Goal: Task Accomplishment & Management: Use online tool/utility

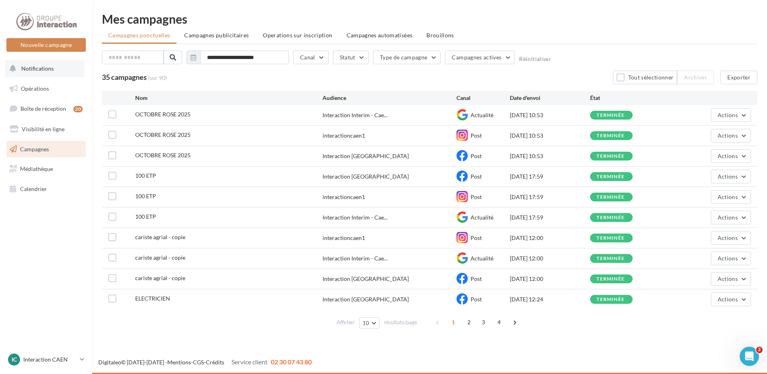
click at [38, 73] on button "Notifications" at bounding box center [44, 68] width 79 height 17
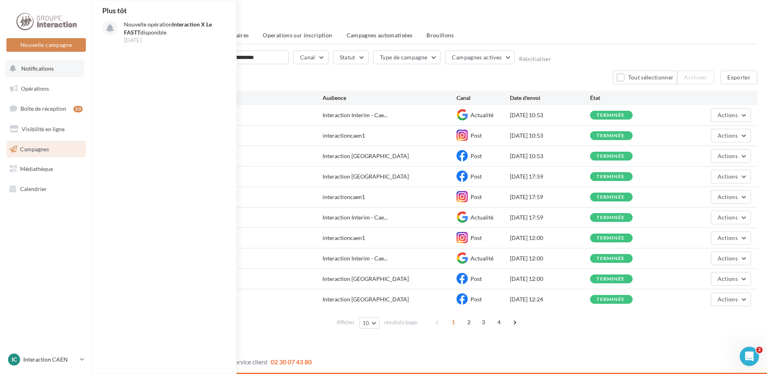
click at [47, 72] on button "Notifications Plus tôt Nouvelle opération Interaction X Le FASTT disponible 30 …" at bounding box center [44, 68] width 79 height 17
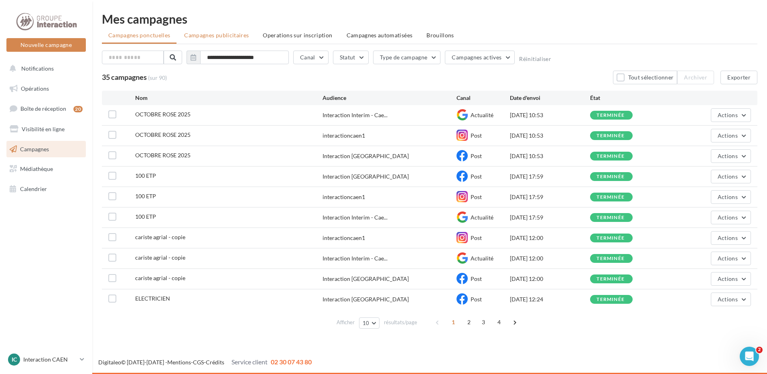
click at [223, 38] on span "Campagnes publicitaires" at bounding box center [216, 35] width 65 height 7
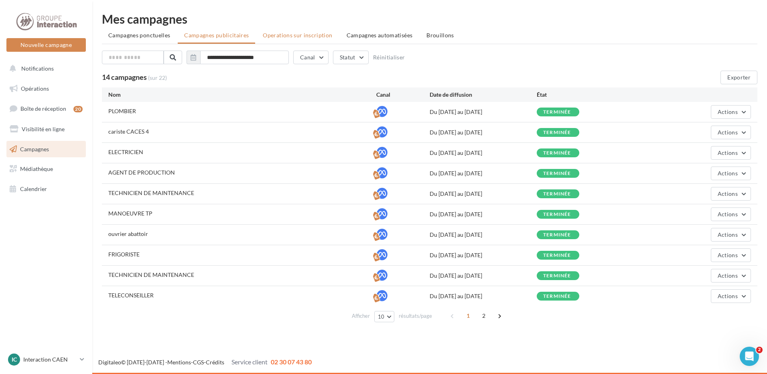
click at [291, 34] on span "Operations sur inscription" at bounding box center [297, 35] width 69 height 7
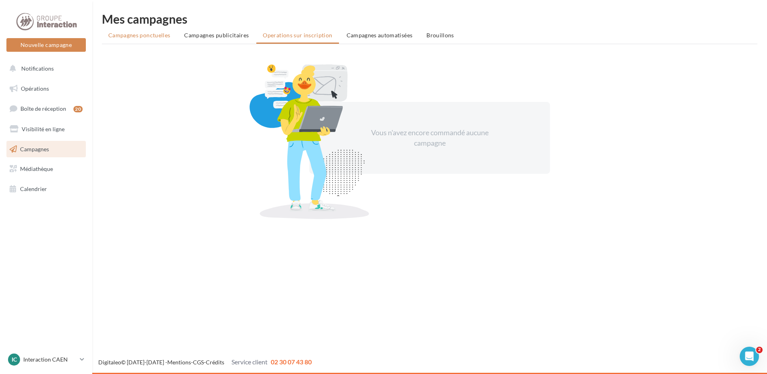
click at [156, 37] on span "Campagnes ponctuelles" at bounding box center [139, 35] width 62 height 7
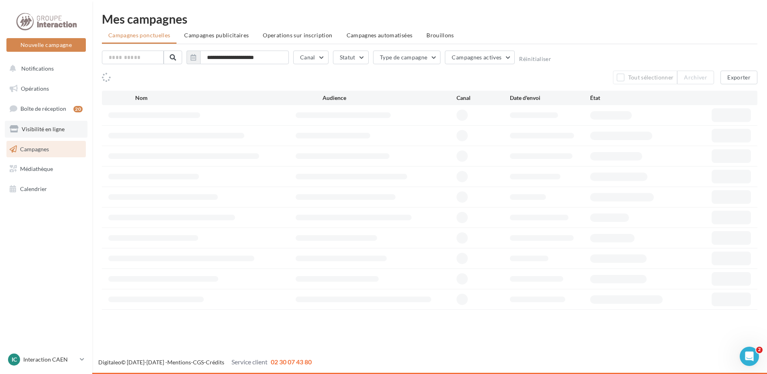
click at [33, 131] on span "Visibilité en ligne" at bounding box center [43, 129] width 43 height 7
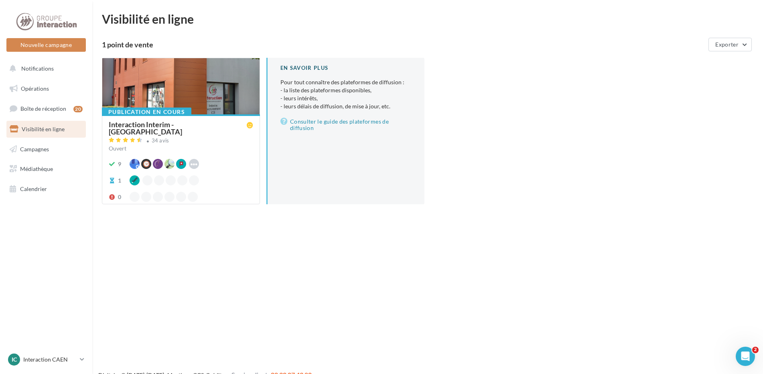
click at [43, 106] on span "Boîte de réception" at bounding box center [43, 108] width 46 height 7
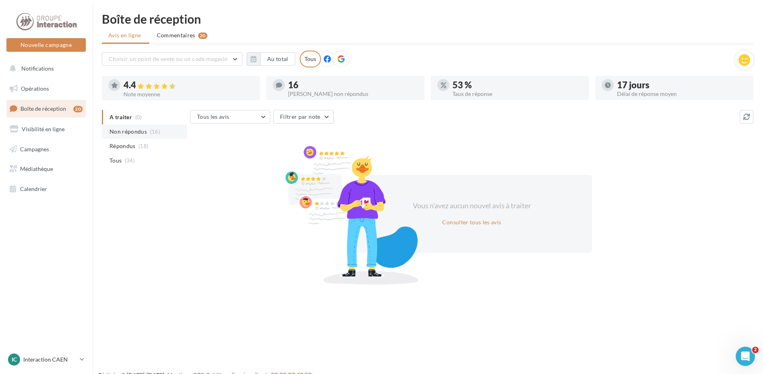
click at [114, 130] on span "Non répondus" at bounding box center [128, 132] width 37 height 8
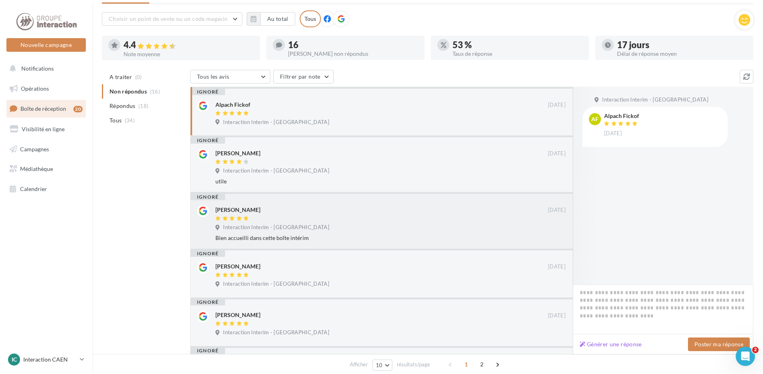
scroll to position [87, 0]
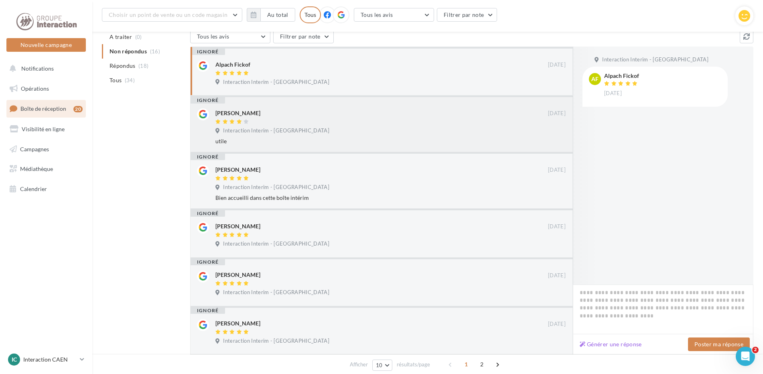
click at [368, 127] on div "Interaction Interim - Caen" at bounding box center [390, 131] width 350 height 9
click at [379, 177] on div at bounding box center [381, 178] width 333 height 7
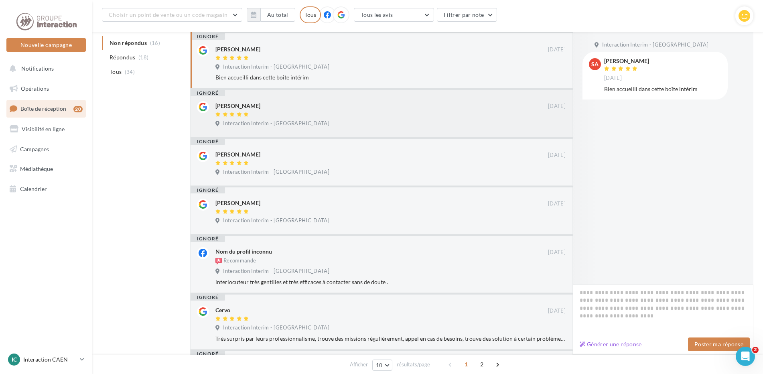
scroll to position [247, 0]
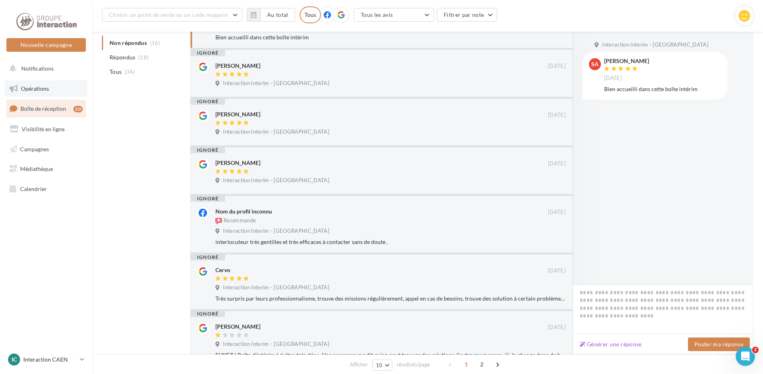
click at [46, 92] on link "Opérations" at bounding box center [46, 88] width 83 height 17
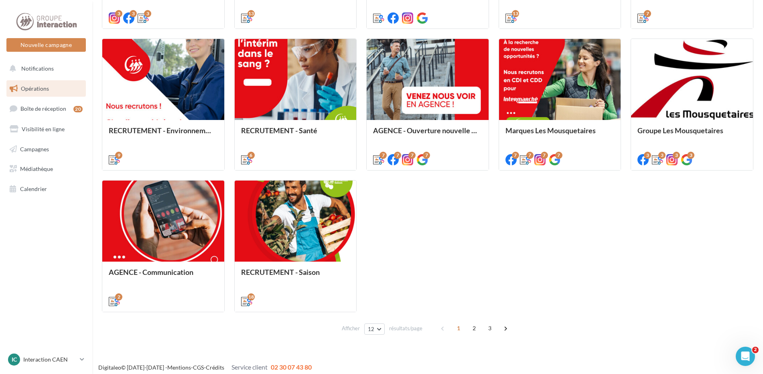
scroll to position [366, 0]
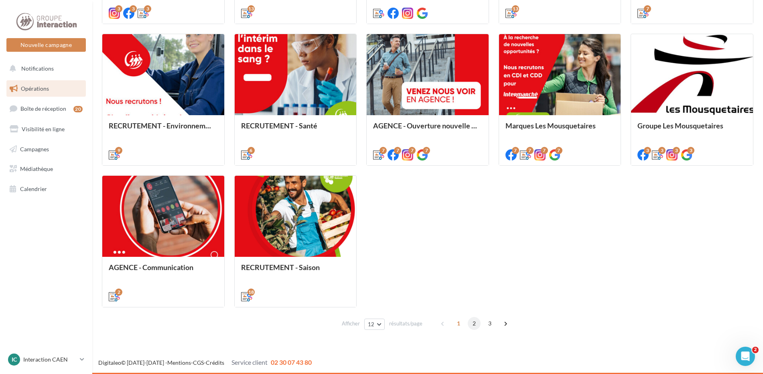
click at [477, 325] on span "2" at bounding box center [474, 323] width 13 height 13
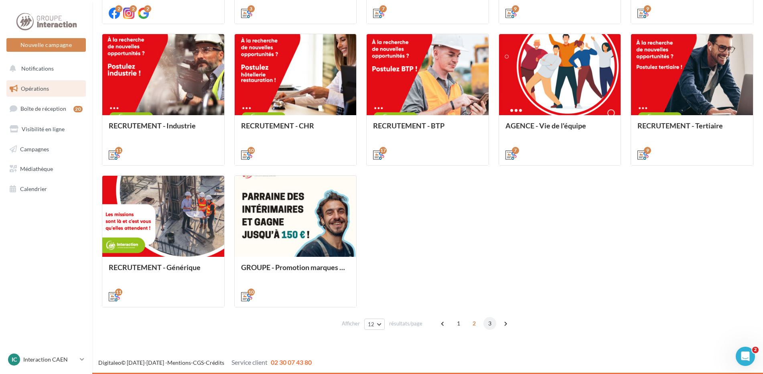
click at [490, 329] on span "3" at bounding box center [490, 323] width 13 height 13
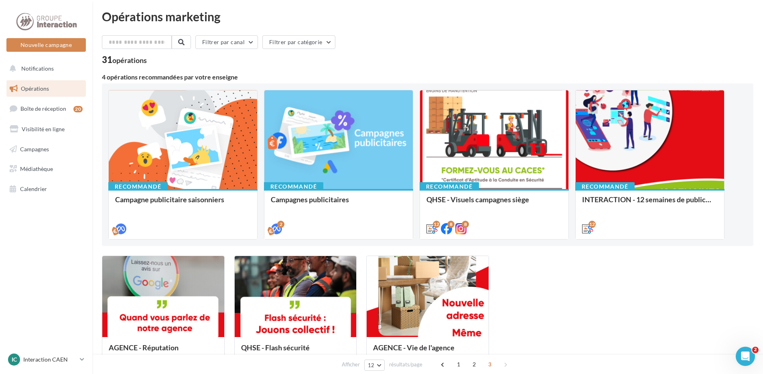
scroll to position [43, 0]
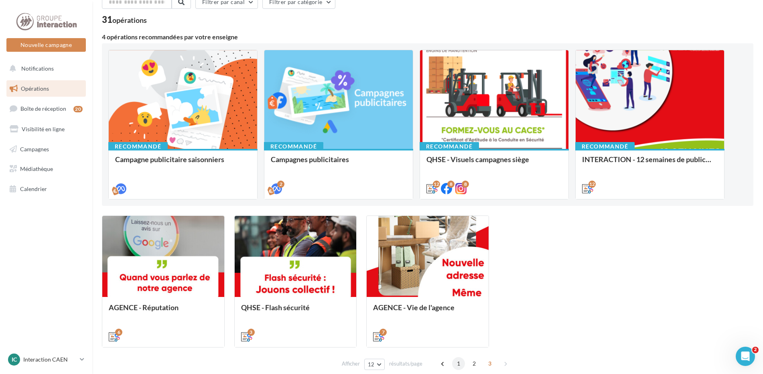
click at [456, 364] on span "1" at bounding box center [458, 363] width 13 height 13
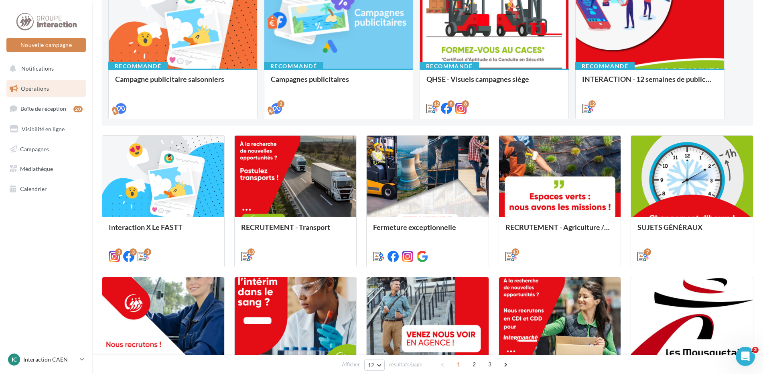
scroll to position [203, 0]
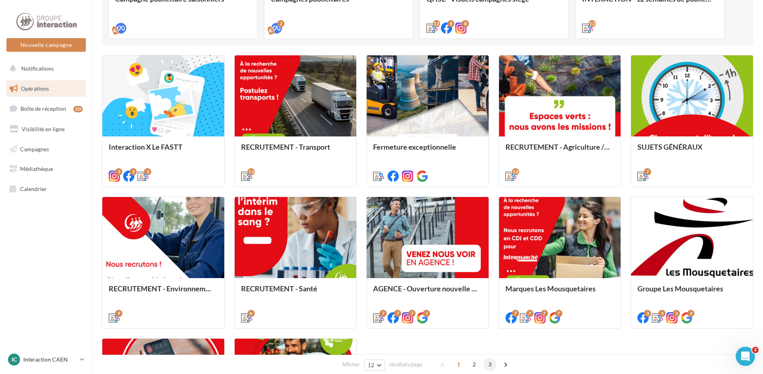
click at [489, 364] on span "3" at bounding box center [490, 364] width 13 height 13
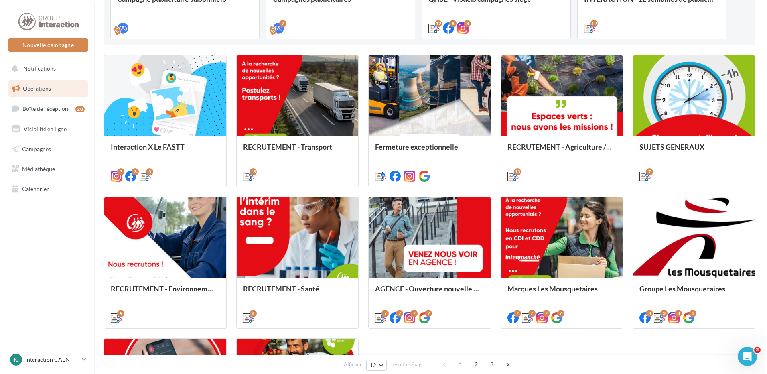
scroll to position [83, 0]
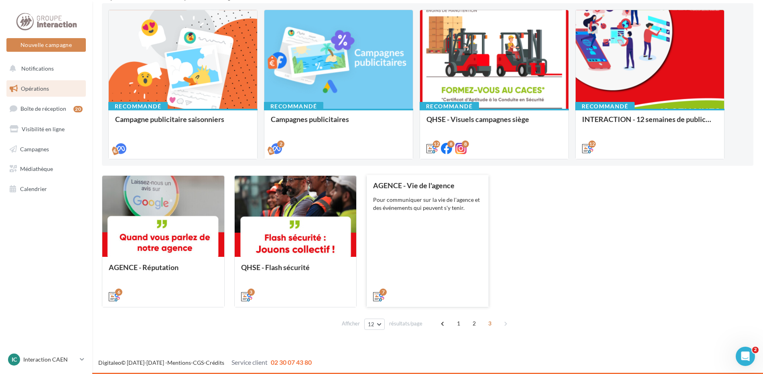
click at [411, 210] on div "Pour communiquer sur la vie de l'agence et des événements qui peuvent s'y tenir." at bounding box center [427, 204] width 109 height 16
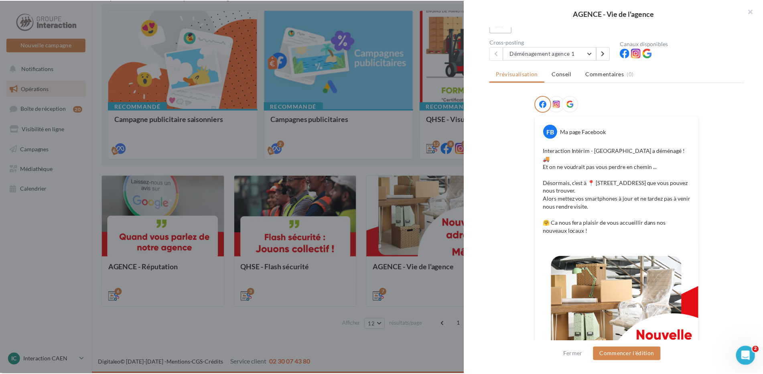
scroll to position [120, 0]
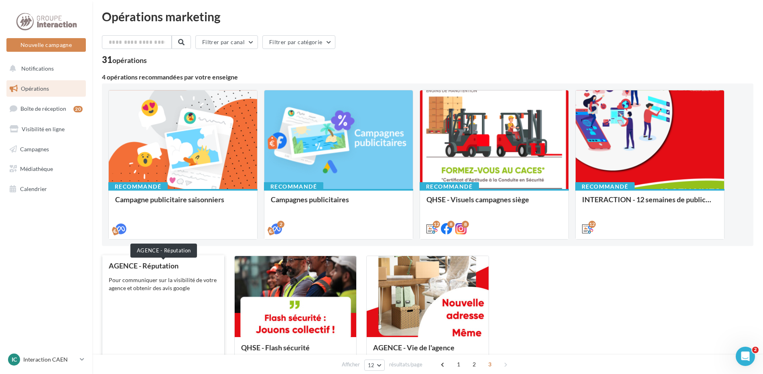
scroll to position [0, 0]
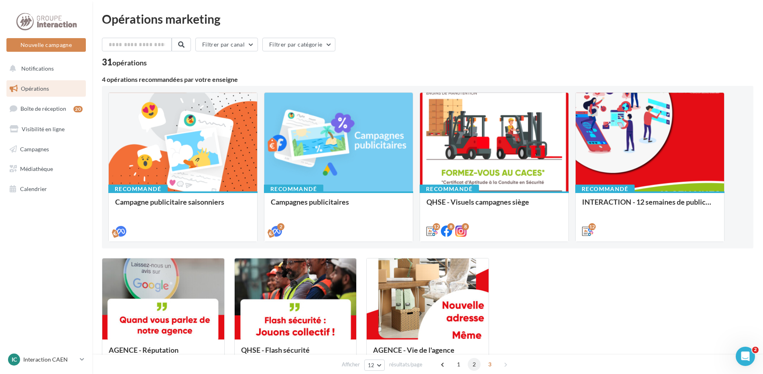
click at [469, 364] on span "2" at bounding box center [474, 364] width 13 height 13
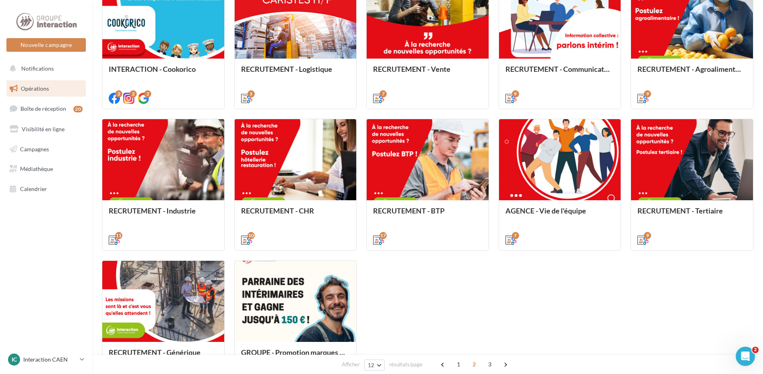
scroll to position [321, 0]
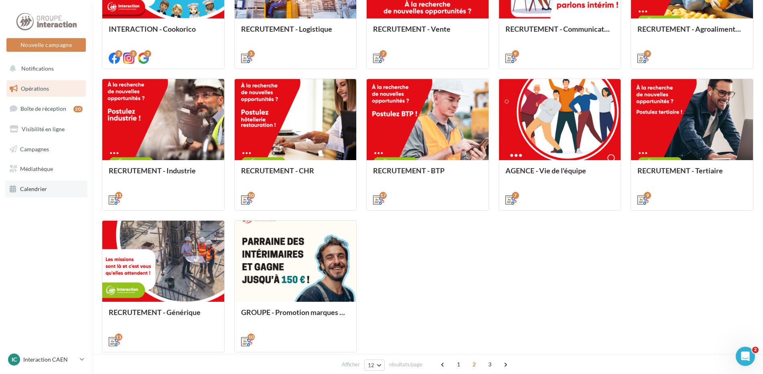
click at [51, 190] on link "Calendrier" at bounding box center [46, 189] width 83 height 17
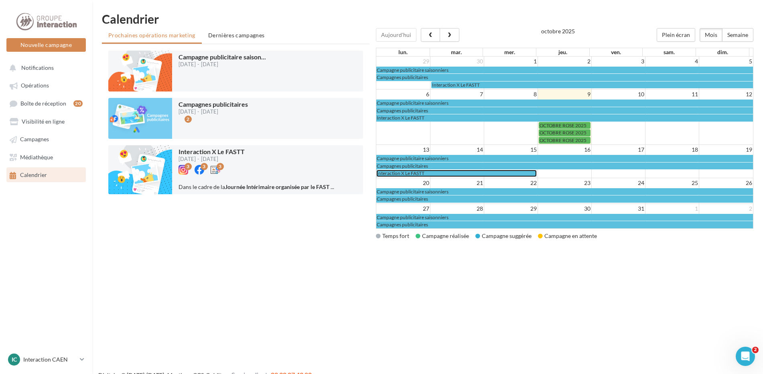
click at [391, 173] on span "Interaction X Le FASTT" at bounding box center [401, 173] width 48 height 6
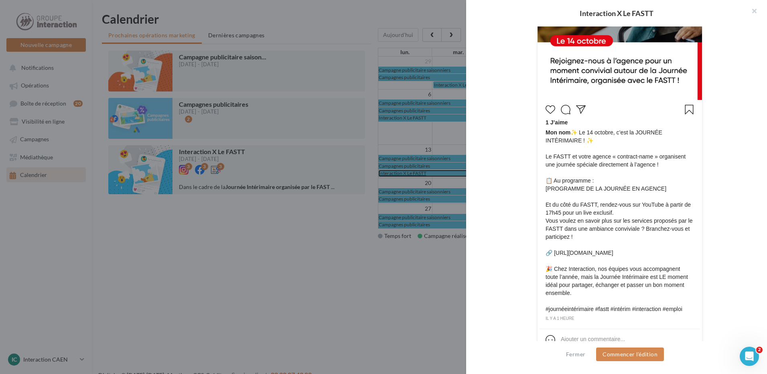
scroll to position [427, 0]
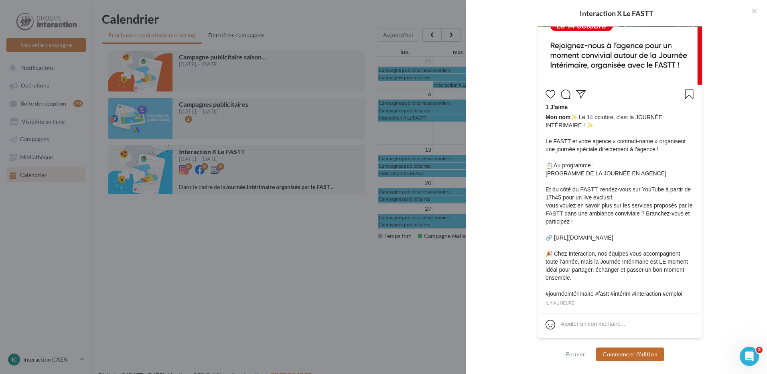
click at [645, 352] on button "Commencer l'édition" at bounding box center [630, 354] width 68 height 14
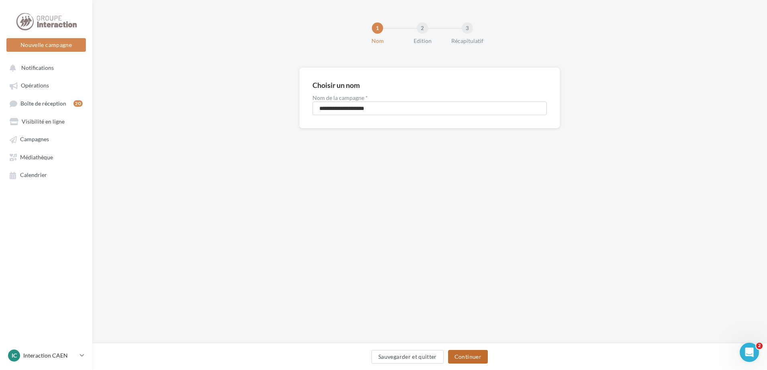
click at [464, 358] on button "Continuer" at bounding box center [468, 357] width 40 height 14
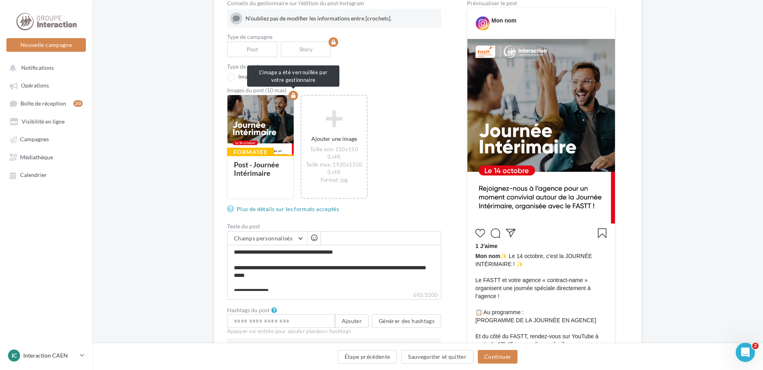
scroll to position [54, 0]
